Goal: Check status: Check status

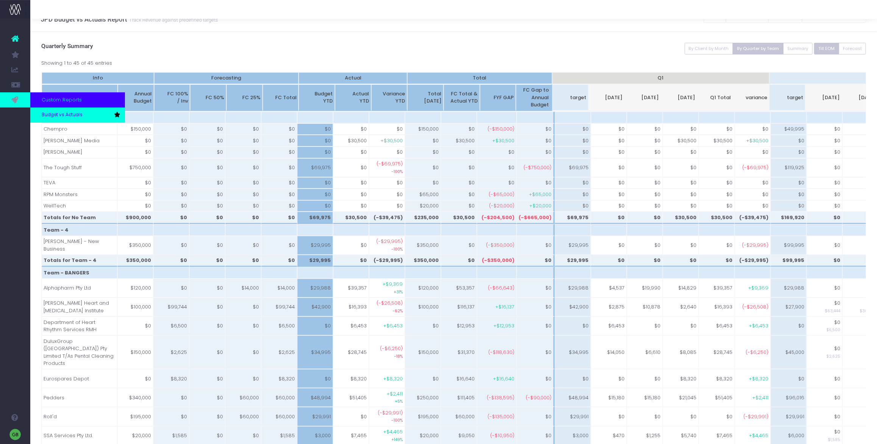
scroll to position [0, 1]
click at [43, 113] on span "Budget vs Actuals" at bounding box center [62, 115] width 41 height 7
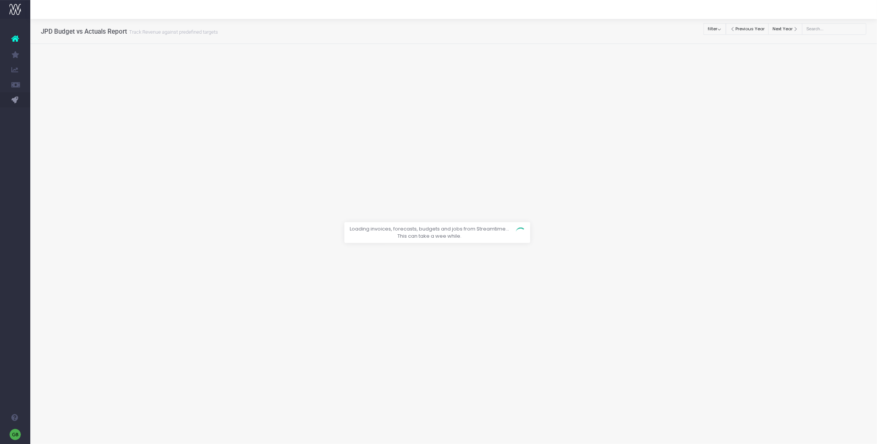
click at [720, 27] on div at bounding box center [438, 222] width 877 height 444
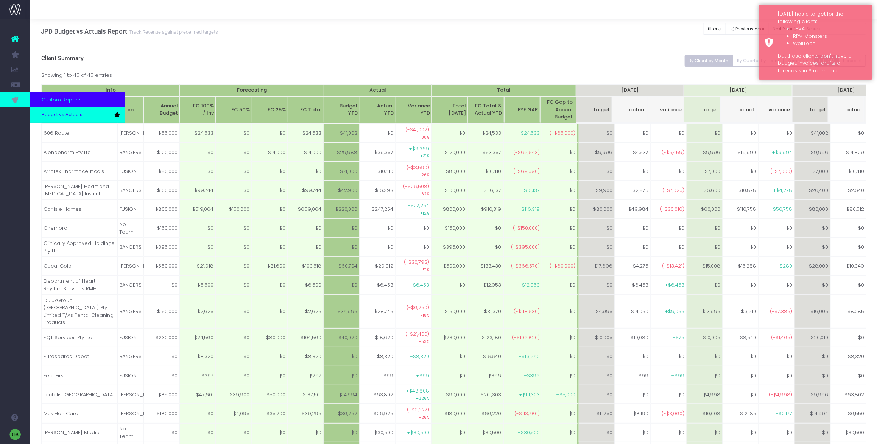
click at [72, 113] on span "Budget vs Actuals" at bounding box center [62, 115] width 41 height 7
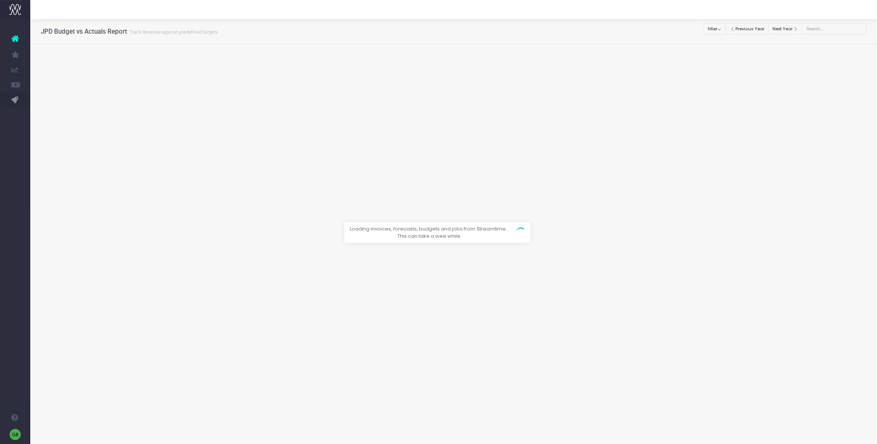
click at [722, 30] on div at bounding box center [438, 222] width 877 height 444
click at [723, 29] on div at bounding box center [438, 222] width 877 height 444
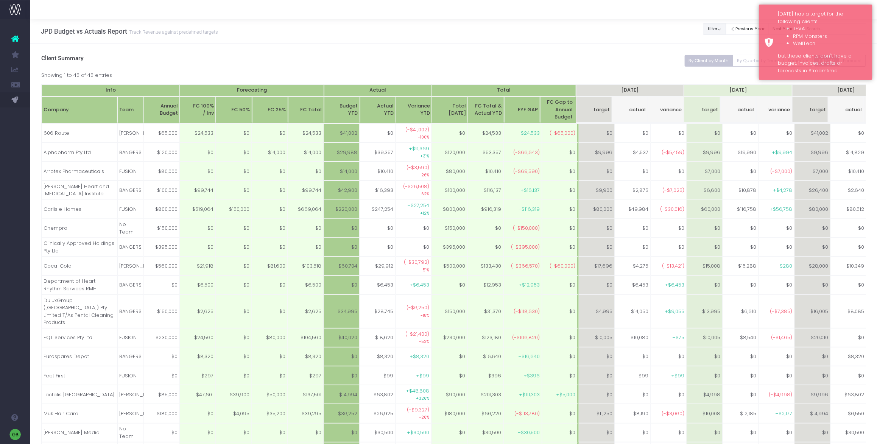
click at [723, 29] on button "filter" at bounding box center [715, 29] width 22 height 12
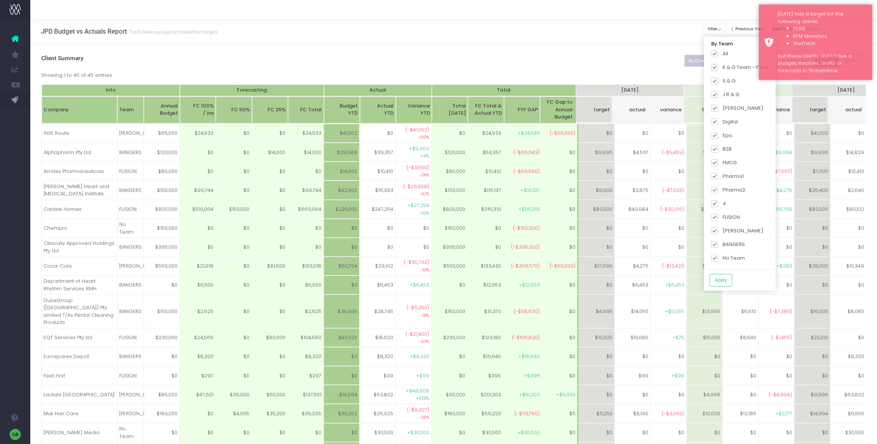
drag, startPoint x: 718, startPoint y: 50, endPoint x: 704, endPoint y: 51, distance: 14.4
click at [718, 51] on span at bounding box center [715, 53] width 7 height 7
click at [723, 51] on input "All" at bounding box center [725, 52] width 5 height 5
checkbox input "false"
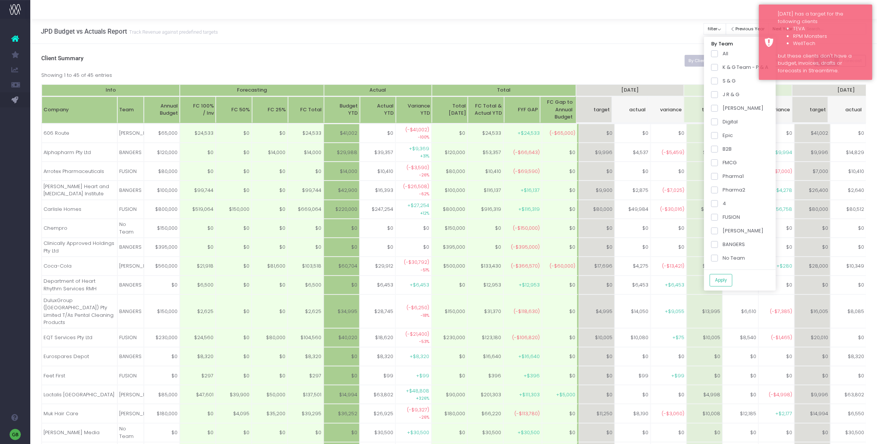
checkbox input "false"
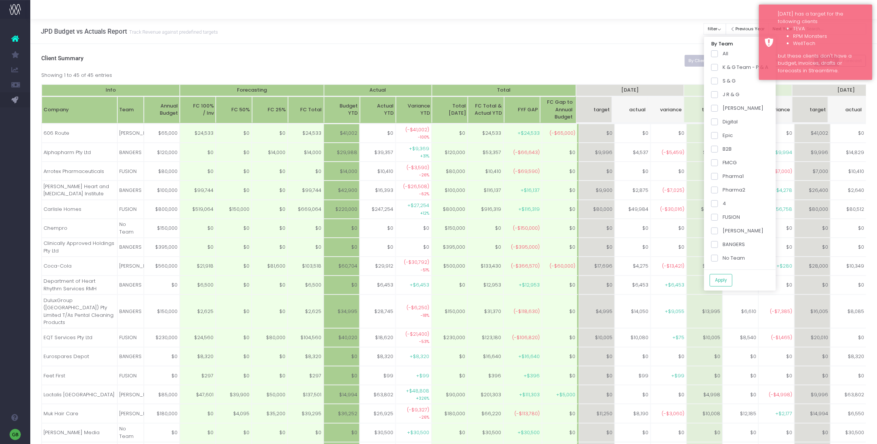
checkbox input "false"
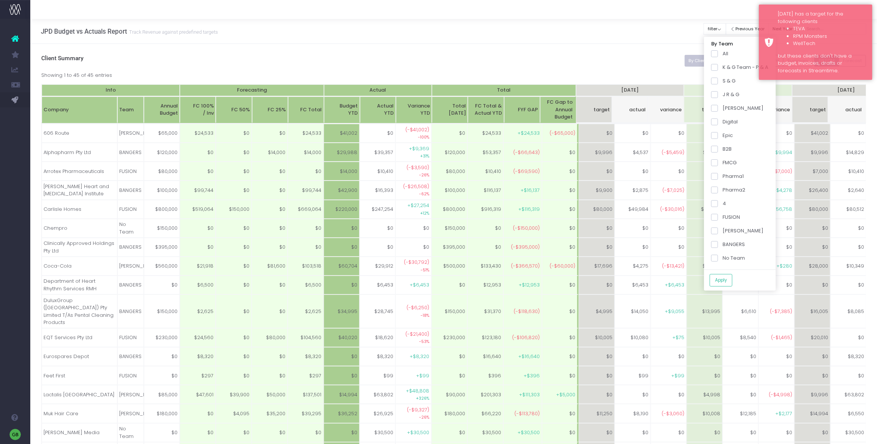
checkbox input "false"
click at [718, 242] on span at bounding box center [715, 244] width 7 height 7
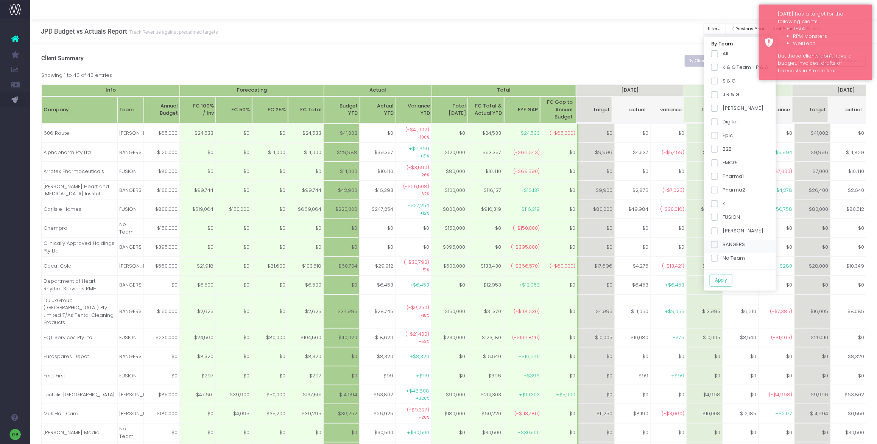
click at [723, 242] on input "BANGERS" at bounding box center [725, 243] width 5 height 5
checkbox input "true"
drag, startPoint x: 719, startPoint y: 190, endPoint x: 728, endPoint y: 262, distance: 73.2
click at [718, 190] on span at bounding box center [715, 190] width 7 height 7
click at [723, 190] on input "Pharma2" at bounding box center [725, 188] width 5 height 5
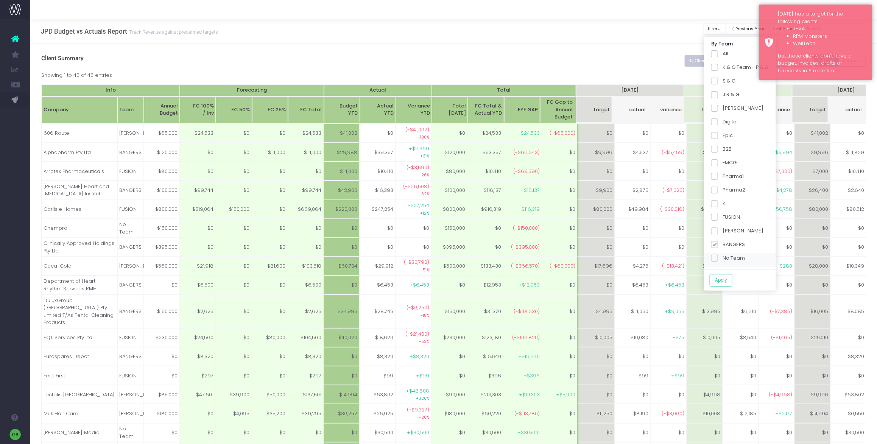
checkbox input "true"
click at [724, 277] on button "Apply" at bounding box center [721, 280] width 23 height 12
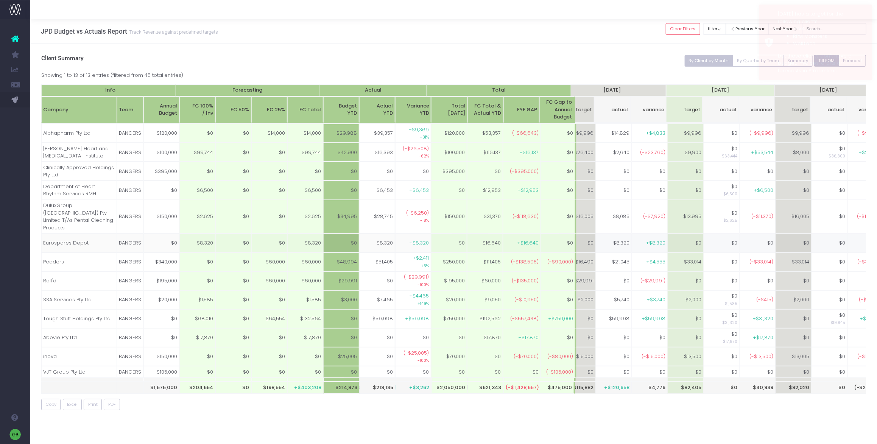
scroll to position [0, 240]
